Goal: Find specific page/section: Find specific page/section

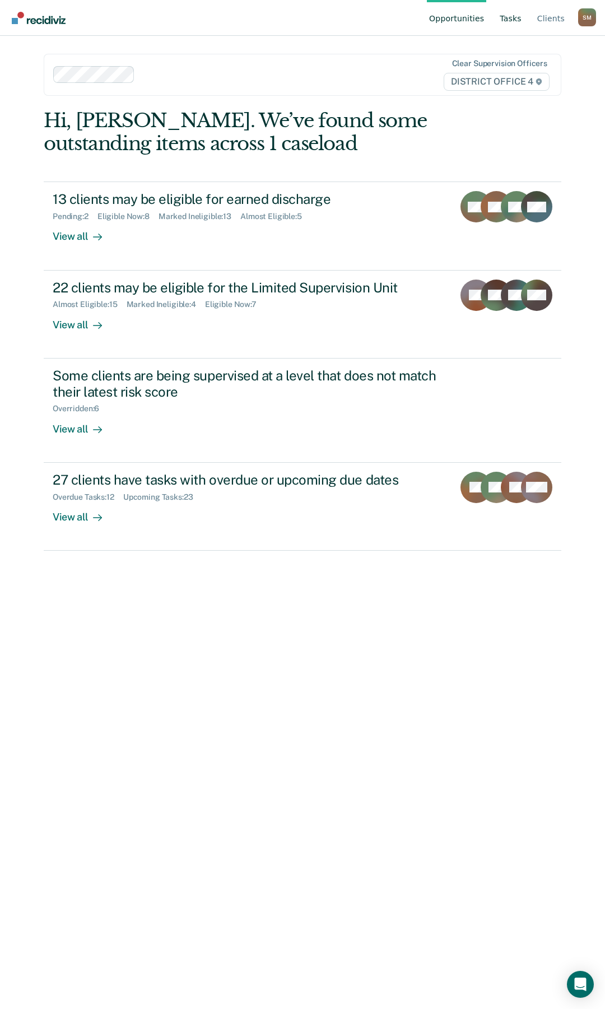
click at [505, 18] on link "Tasks" at bounding box center [510, 18] width 26 height 36
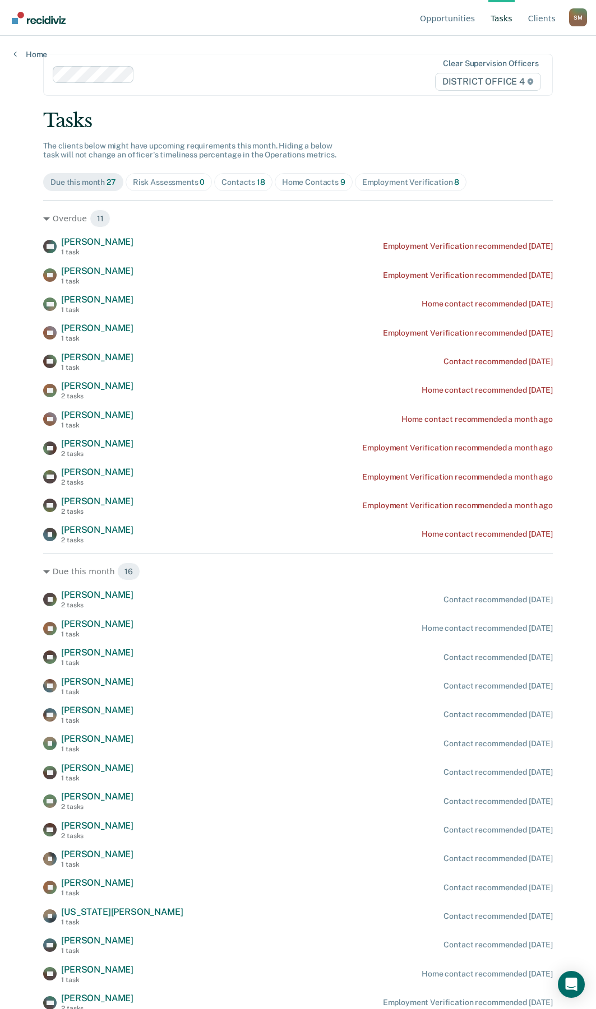
click at [235, 186] on div "Contacts 18" at bounding box center [243, 183] width 44 height 10
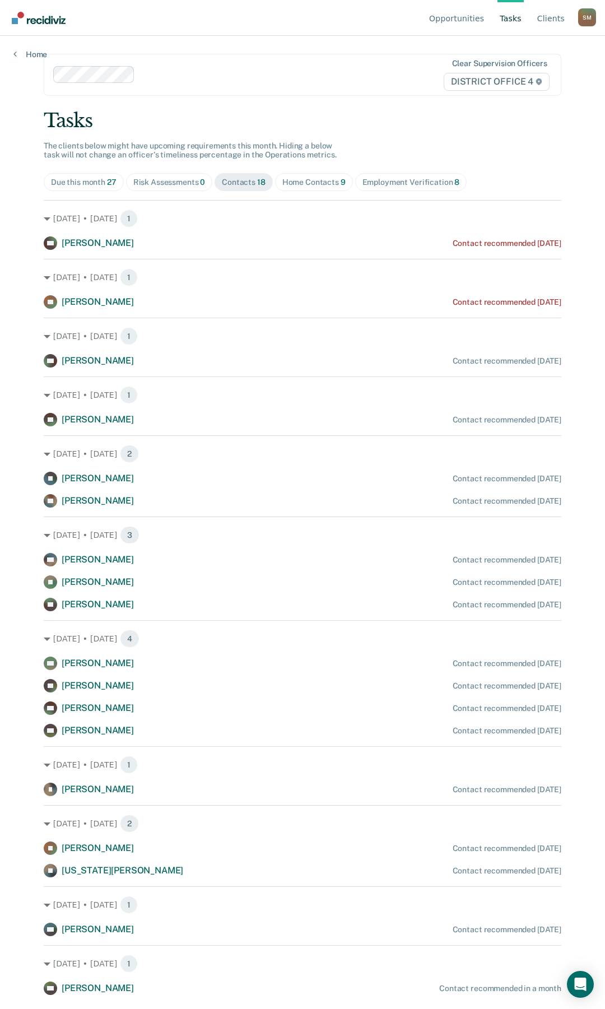
click at [304, 182] on div "Home Contacts 9" at bounding box center [313, 183] width 63 height 10
